Goal: Task Accomplishment & Management: Manage account settings

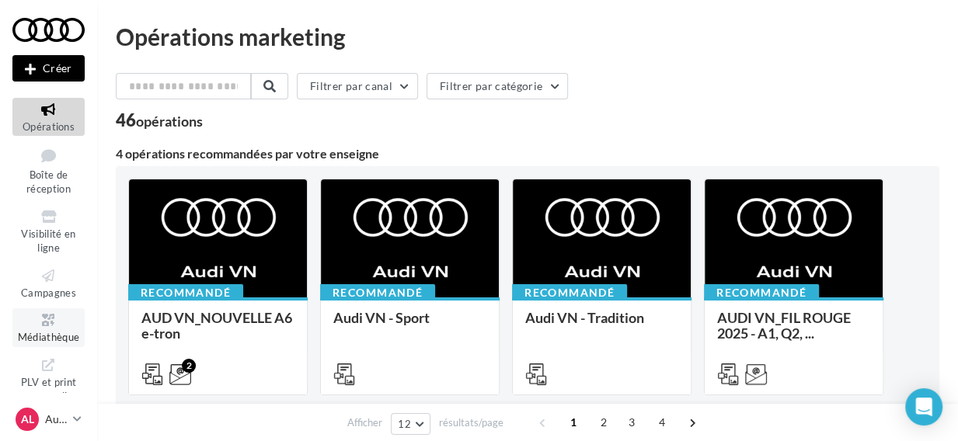
scroll to position [33, 0]
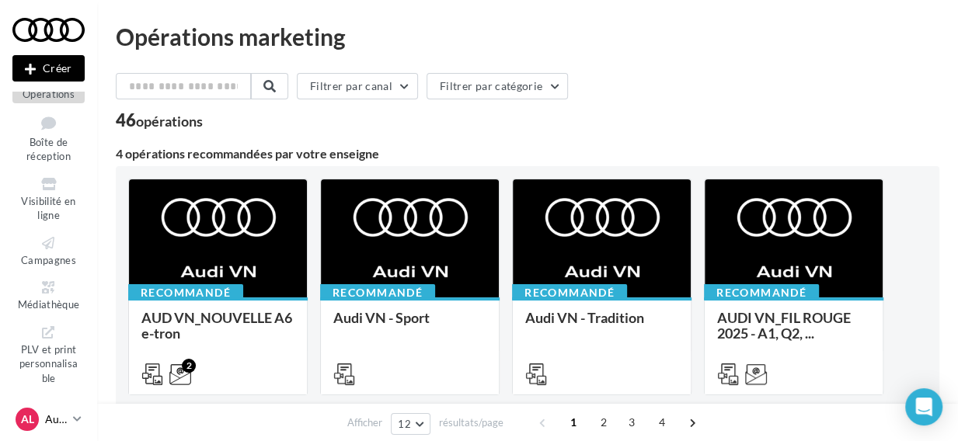
click at [41, 419] on div "AL Audi LAON audi-laon-lel" at bounding box center [41, 419] width 51 height 23
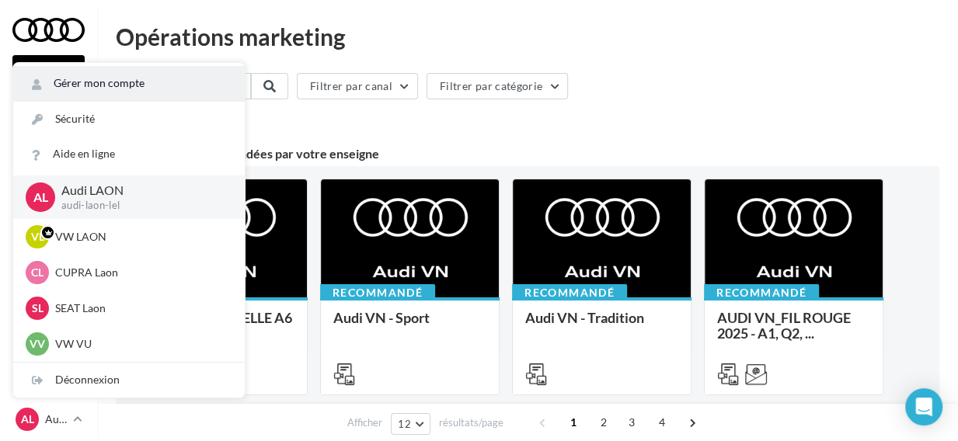
click at [116, 82] on link "Gérer mon compte" at bounding box center [129, 83] width 232 height 35
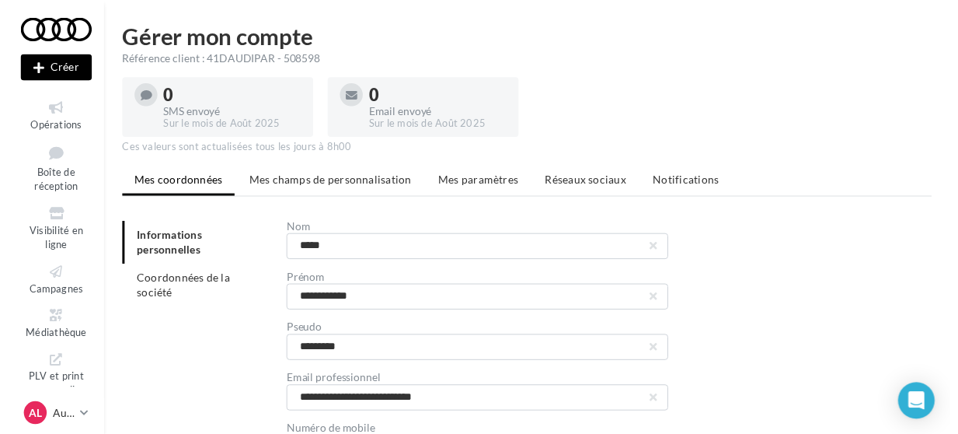
scroll to position [132, 0]
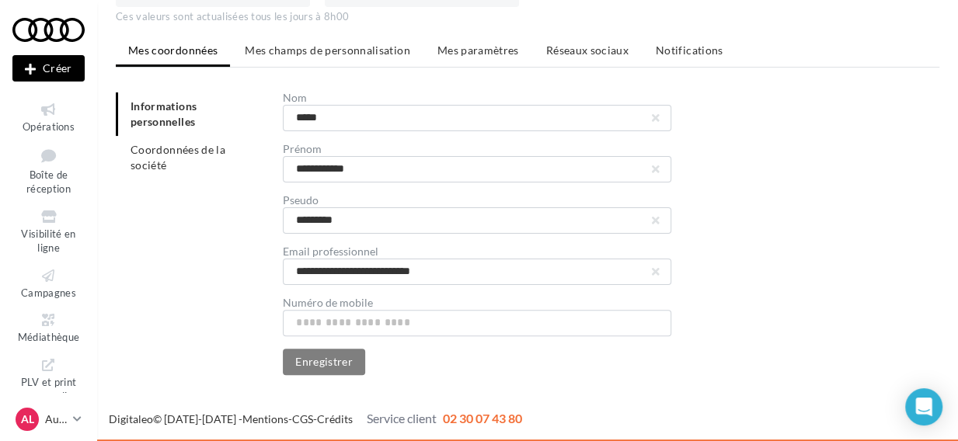
click at [386, 298] on div "Numéro de mobile" at bounding box center [477, 303] width 389 height 11
click at [365, 46] on span "Mes champs de personnalisation" at bounding box center [328, 50] width 166 height 13
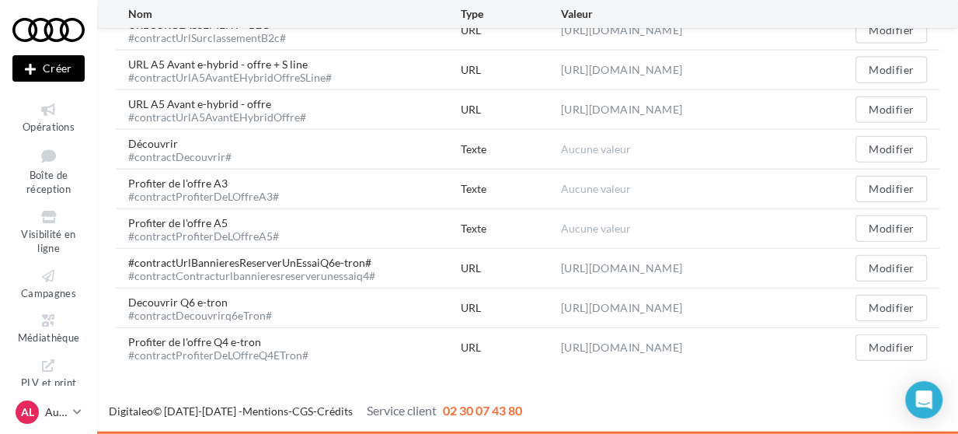
scroll to position [2190, 0]
click at [417, 305] on div "Decouvrir Q6 e-tron #contractDecouvrirq6eTron#" at bounding box center [294, 308] width 333 height 26
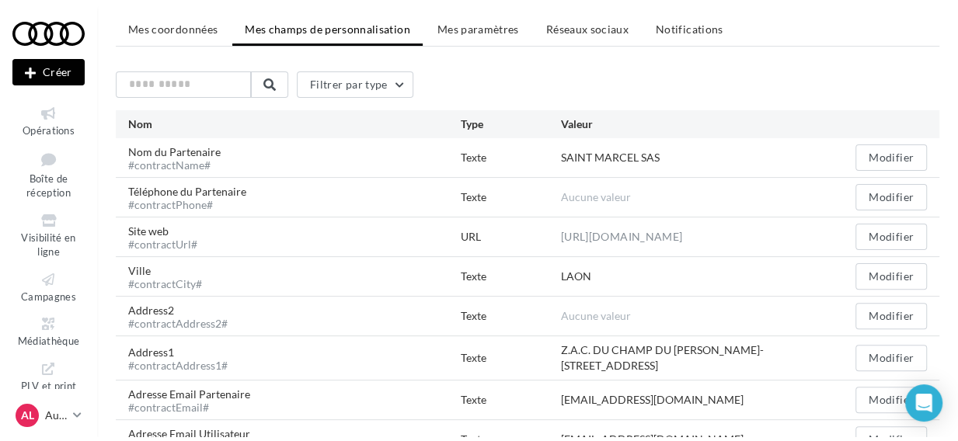
scroll to position [0, 0]
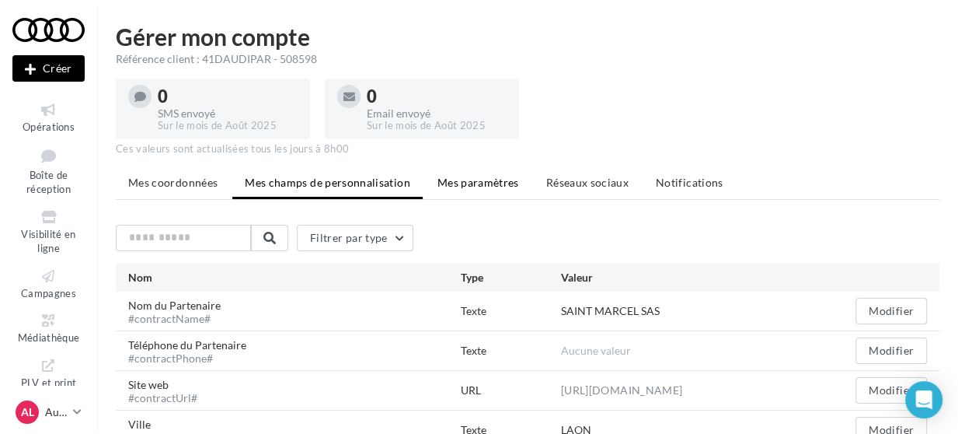
click at [495, 174] on li "Mes paramètres" at bounding box center [478, 183] width 106 height 28
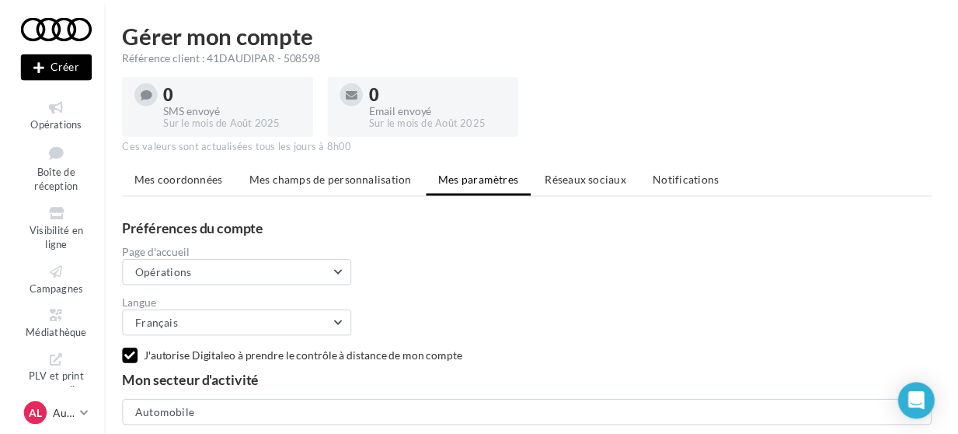
scroll to position [57, 0]
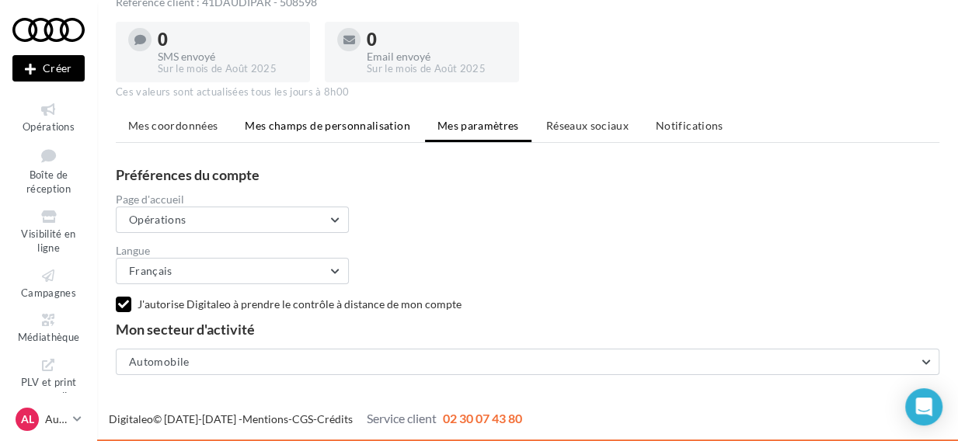
click at [368, 134] on li "Mes champs de personnalisation" at bounding box center [327, 126] width 190 height 28
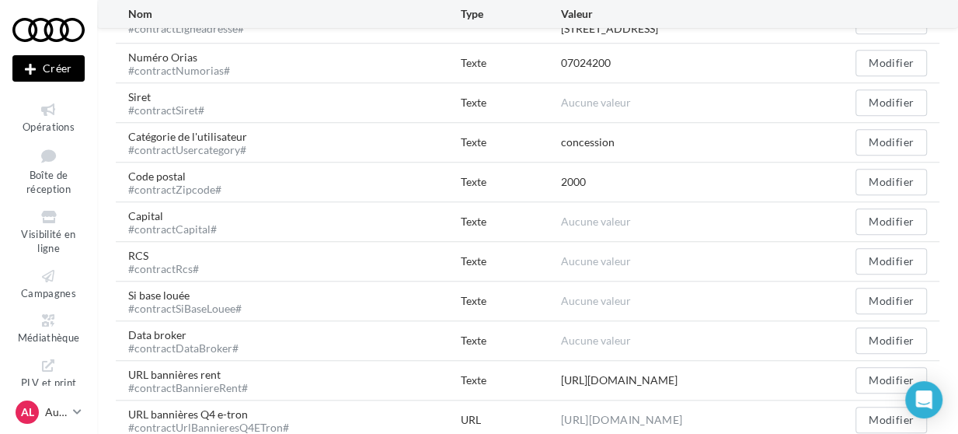
scroll to position [732, 0]
click at [59, 416] on p "Audi LAON" at bounding box center [56, 412] width 22 height 16
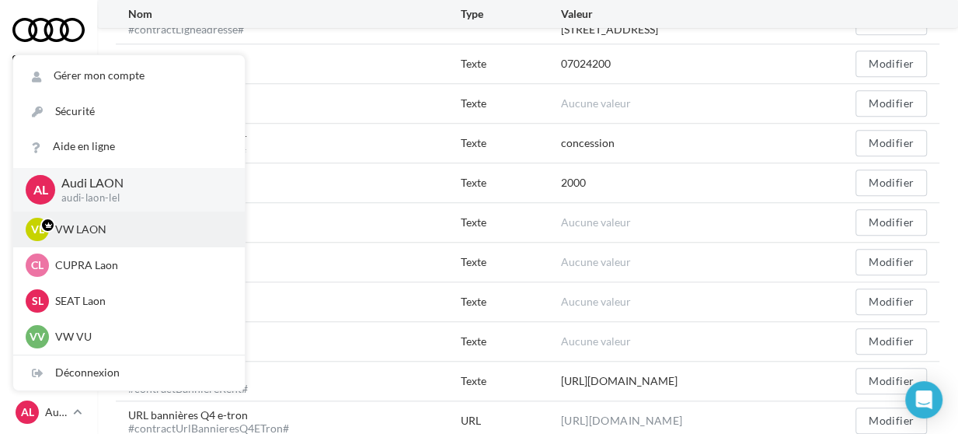
click at [126, 237] on p "VW LAON" at bounding box center [140, 229] width 171 height 16
